Goal: Information Seeking & Learning: Learn about a topic

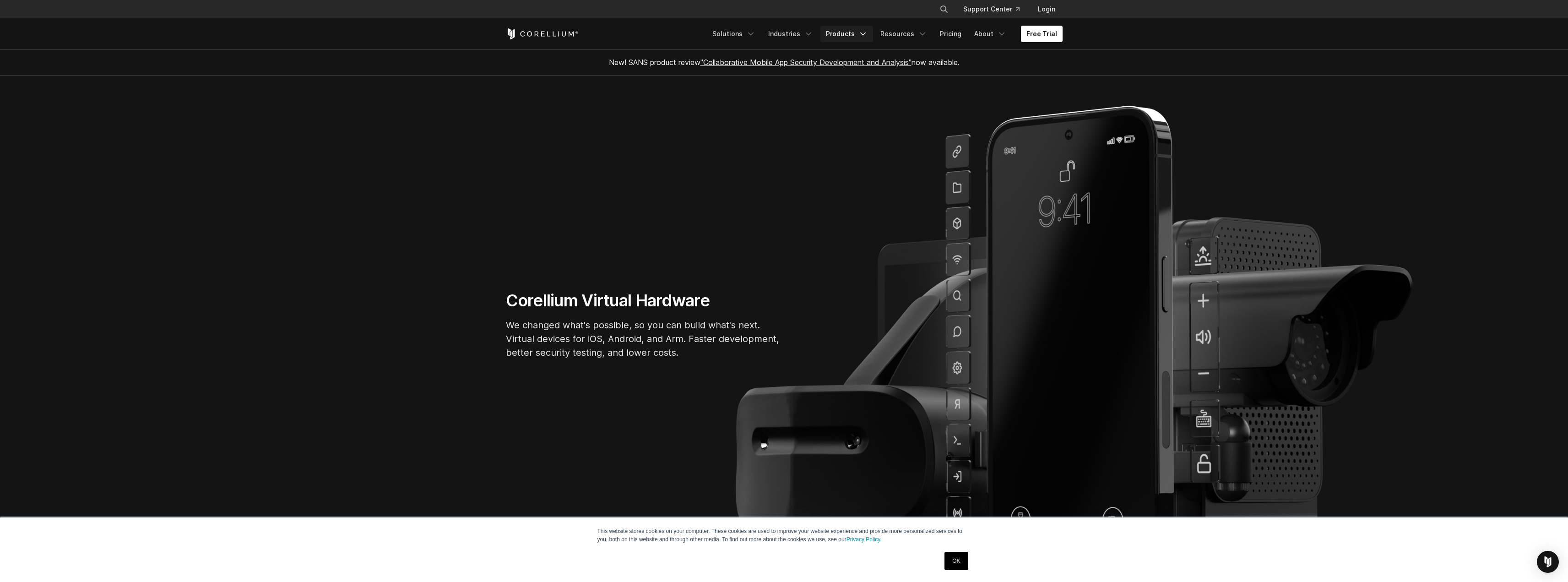
click at [842, 28] on link "Products" at bounding box center [846, 33] width 52 height 17
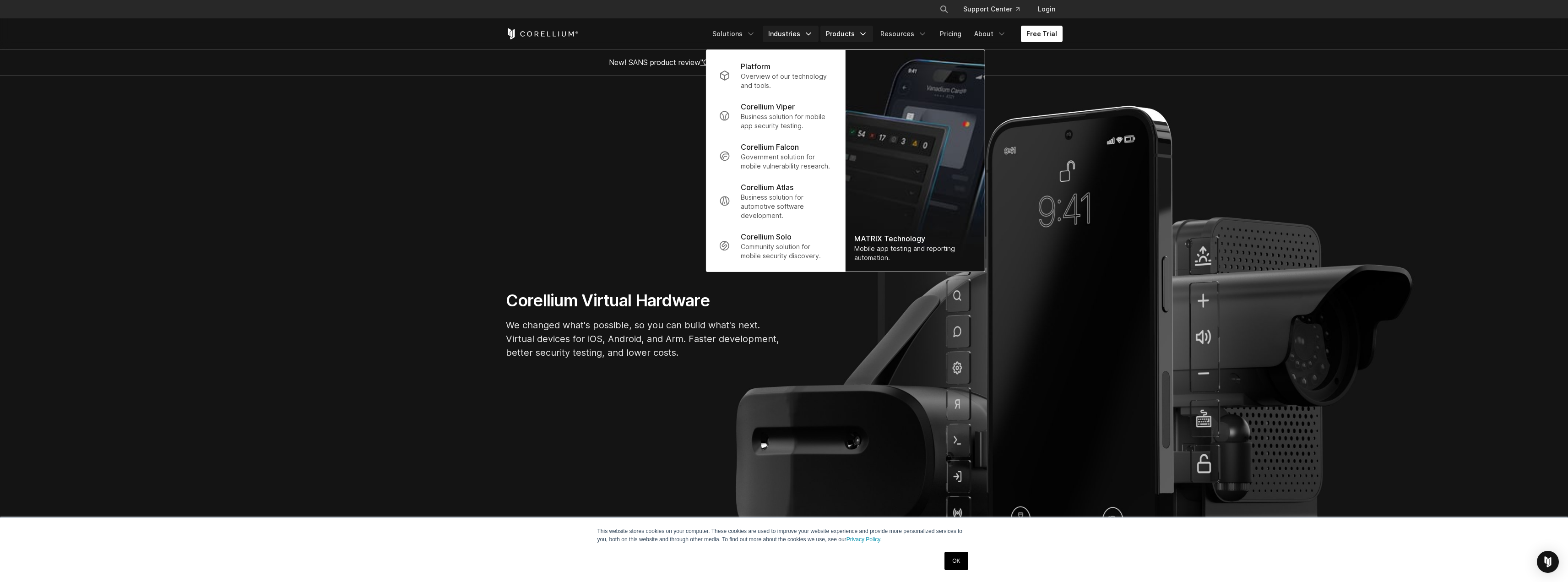
click at [791, 33] on link "Industries" at bounding box center [791, 33] width 56 height 17
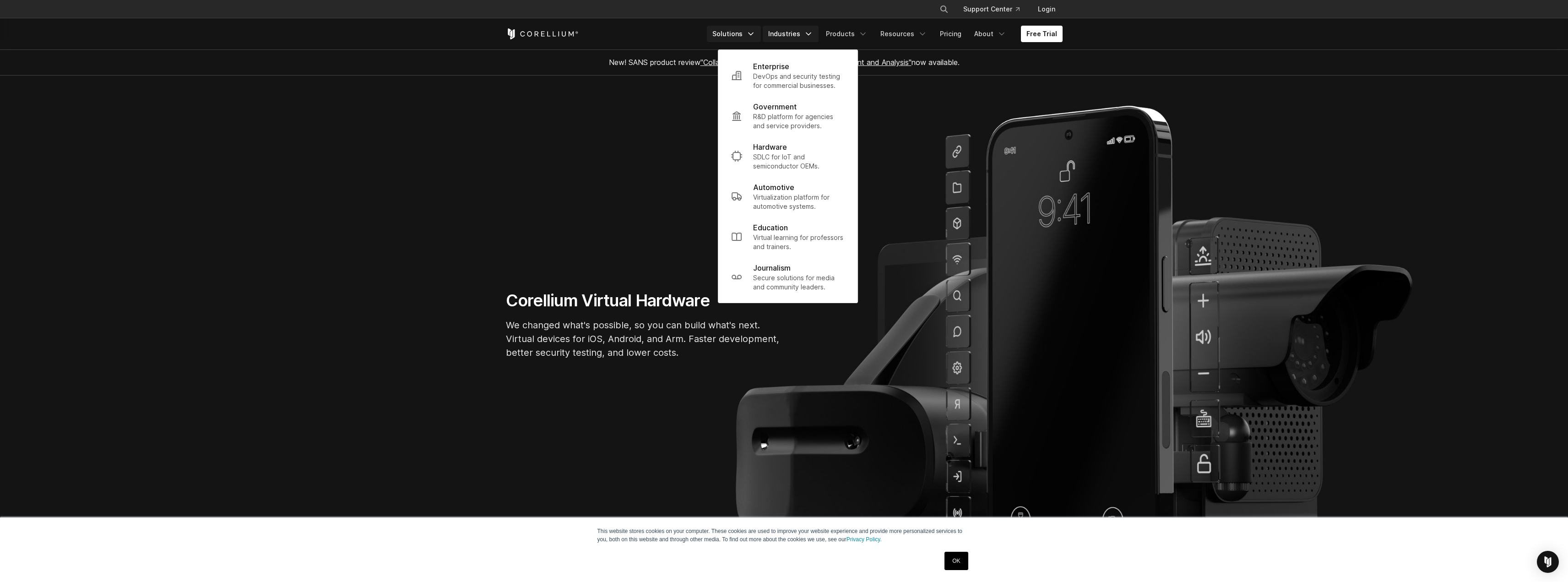
click at [747, 34] on link "Solutions" at bounding box center [734, 33] width 54 height 17
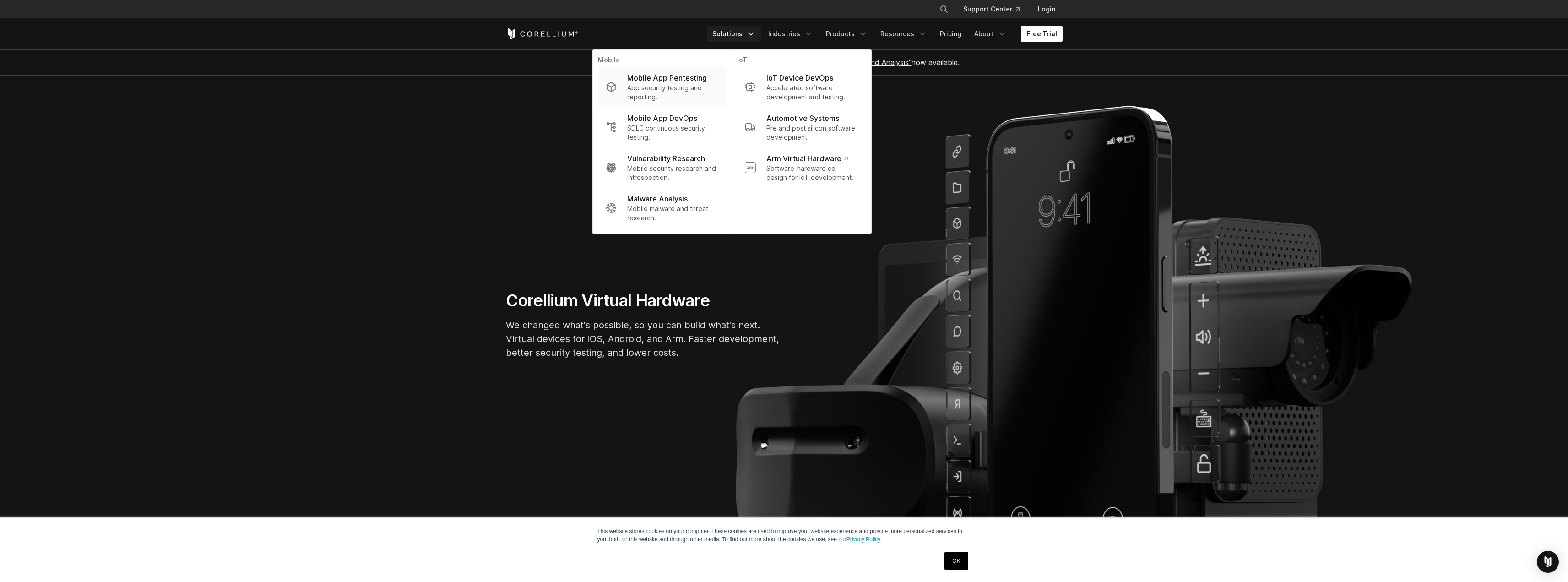
click at [667, 83] on p "App security testing and reporting." at bounding box center [672, 92] width 91 height 18
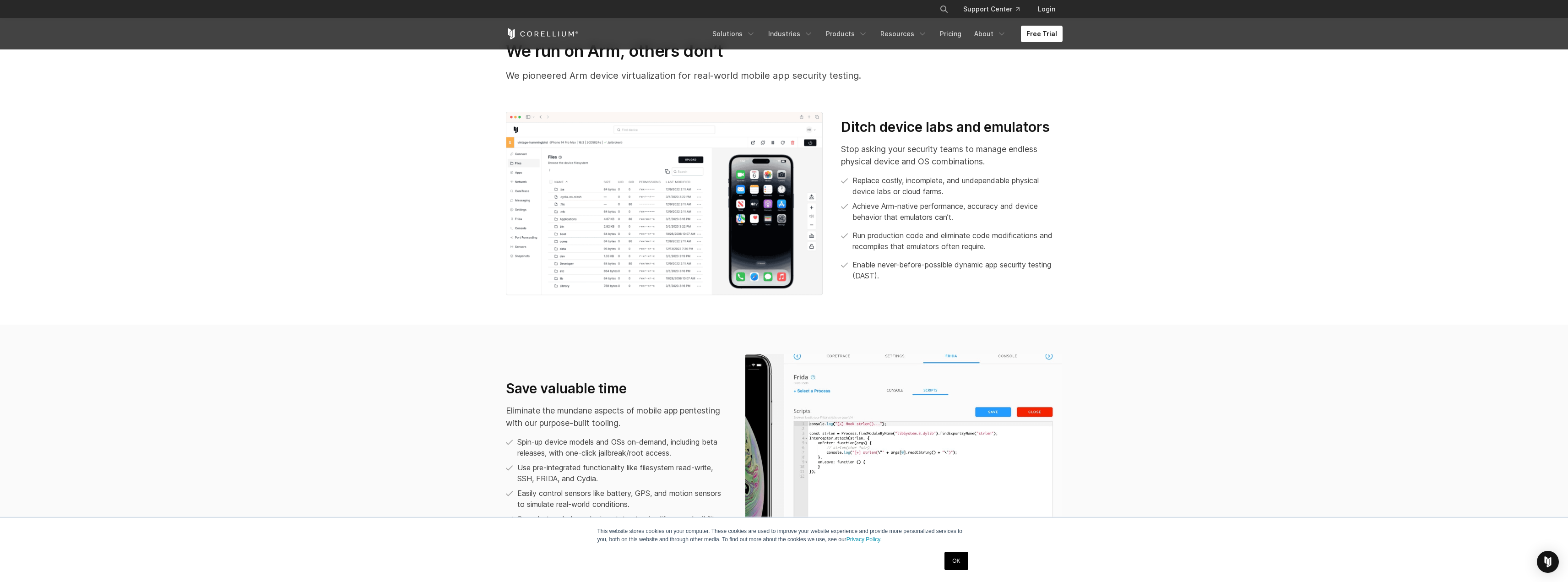
scroll to position [549, 0]
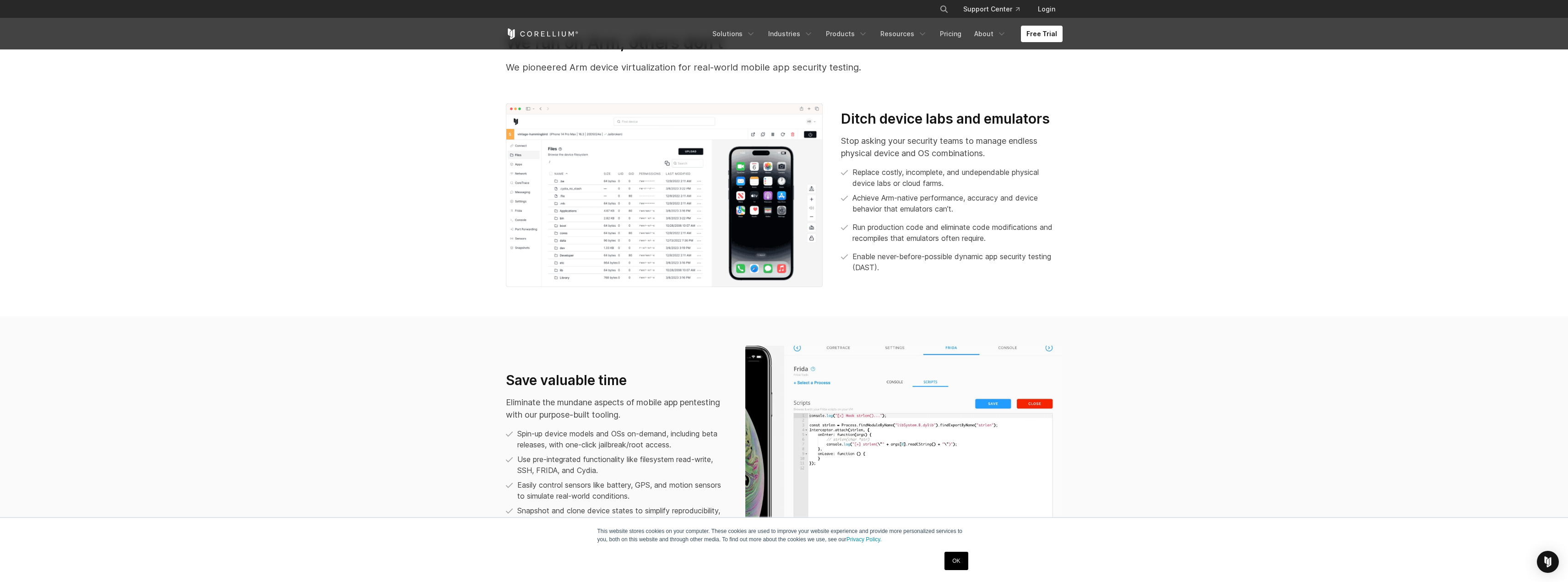
click at [300, 450] on section "Save valuable time Eliminate the mundane aspects of mobile app pentesting with …" at bounding box center [784, 452] width 1568 height 273
click at [706, 413] on p "Eliminate the mundane aspects of mobile app pentesting with our purpose-built t…" at bounding box center [617, 408] width 221 height 25
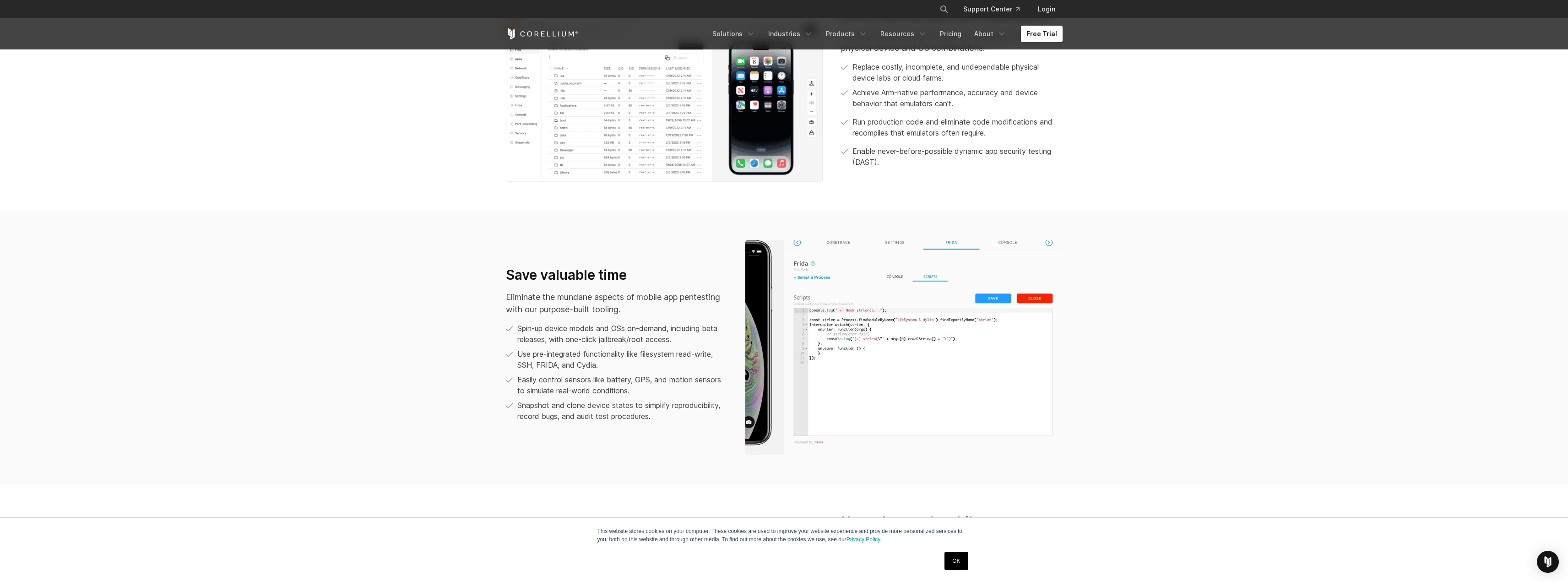
scroll to position [687, 0]
